Goal: Check status: Check status

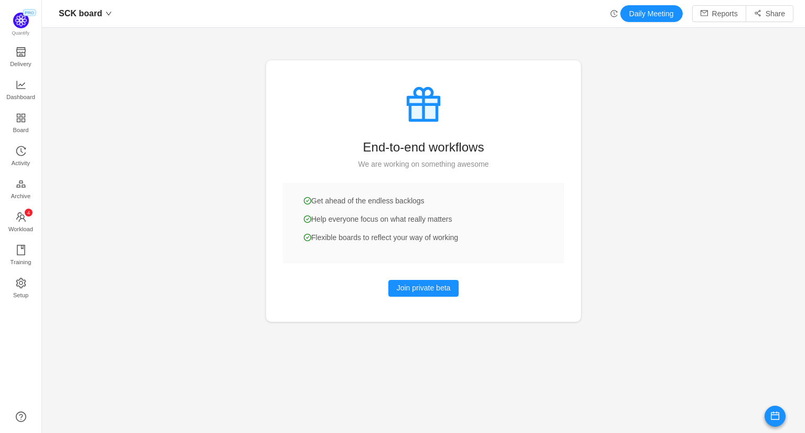
scroll to position [433, 763]
click at [20, 90] on span "Dashboard" at bounding box center [20, 97] width 29 height 21
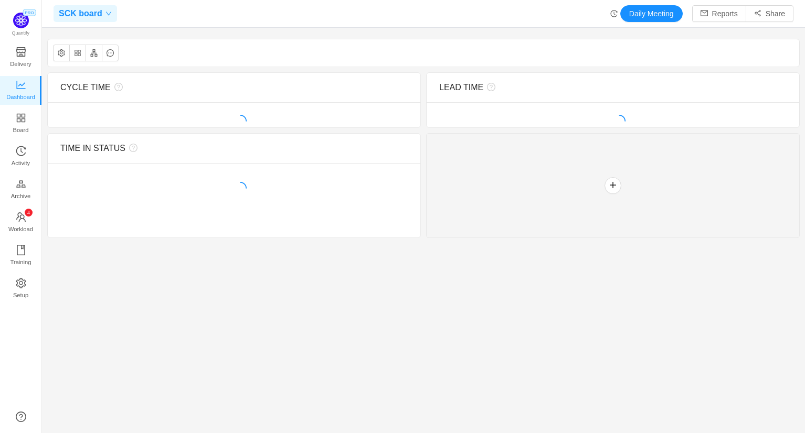
click at [108, 12] on icon "icon: down" at bounding box center [108, 13] width 6 height 6
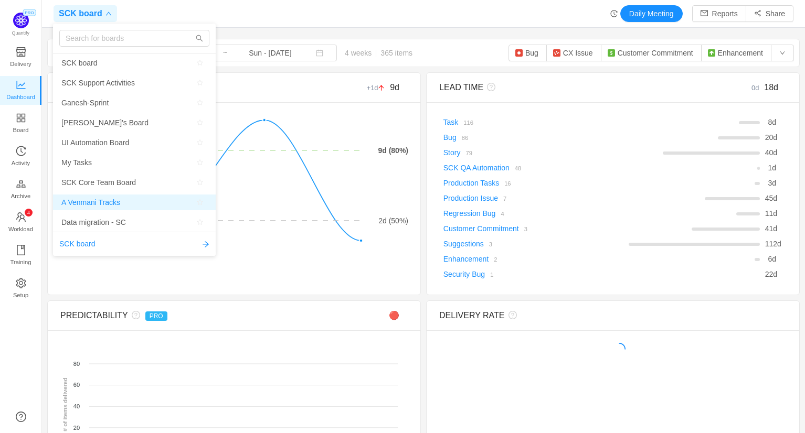
click at [100, 201] on span "A Venmani Tracks" at bounding box center [90, 203] width 59 height 16
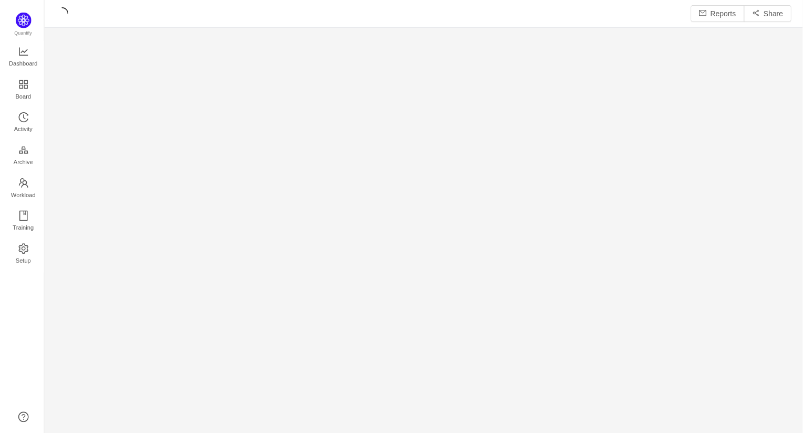
scroll to position [436, 763]
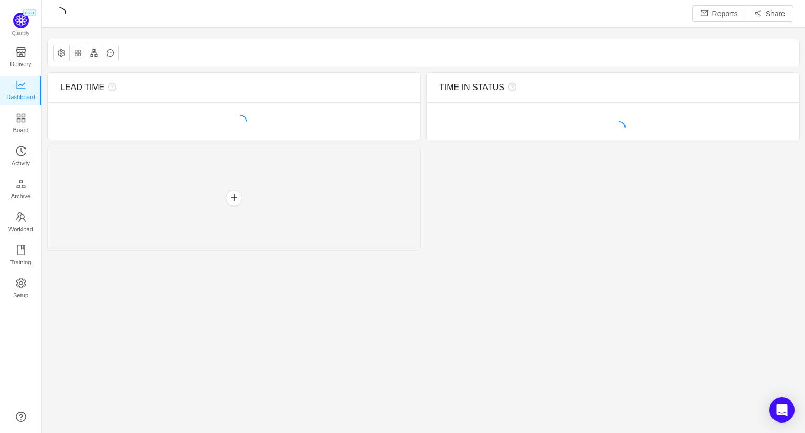
scroll to position [5, 5]
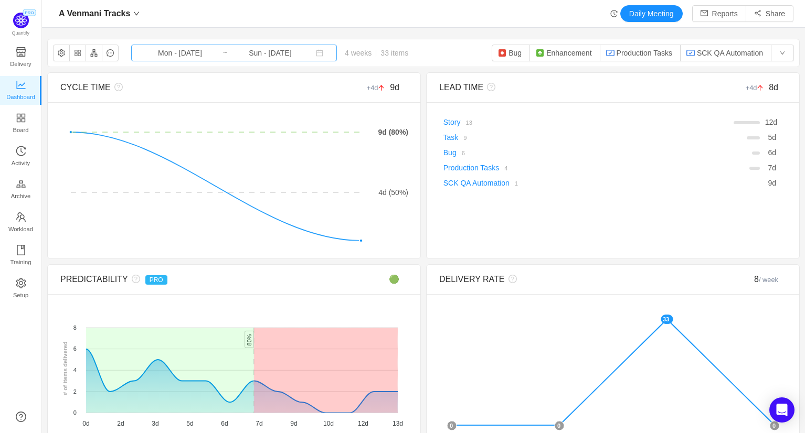
click at [205, 55] on input "Mon - [DATE]" at bounding box center [179, 53] width 85 height 12
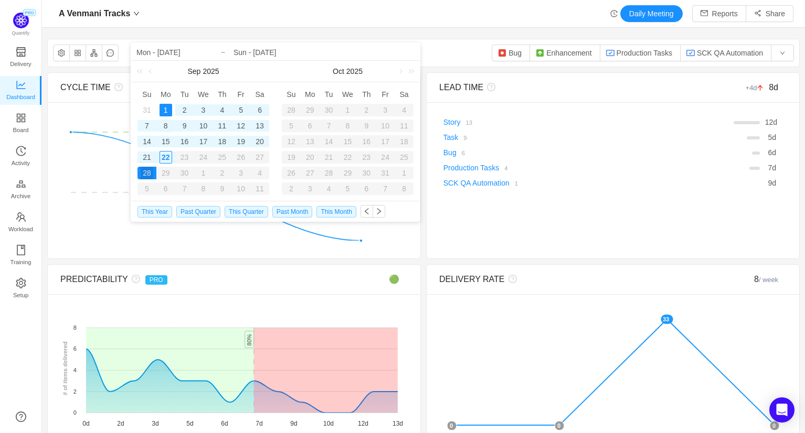
click at [165, 127] on div "8" at bounding box center [165, 126] width 13 height 13
click at [246, 141] on div "19" at bounding box center [240, 141] width 13 height 13
type input "Mon - Sep 08, 2025"
type input "Fri - Sep 19, 2025"
